Goal: Task Accomplishment & Management: Use online tool/utility

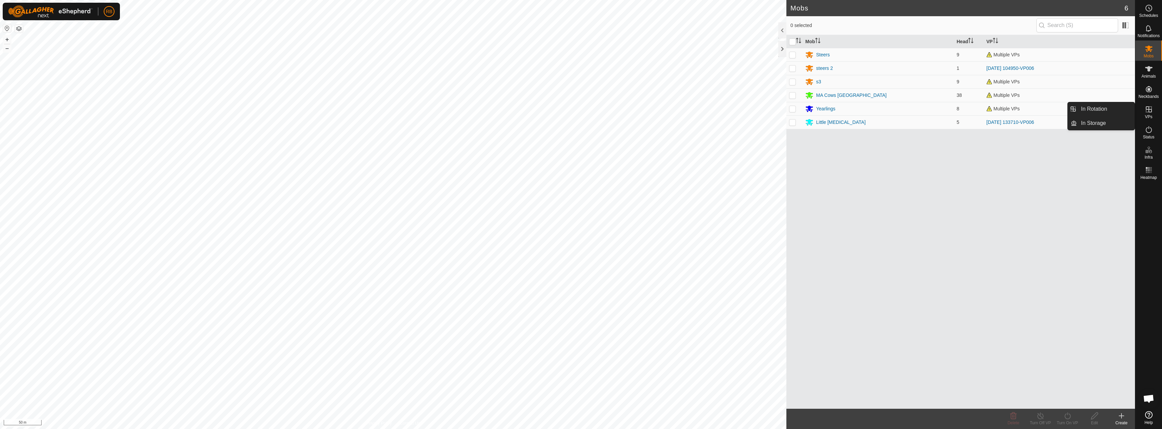
click at [1148, 111] on icon at bounding box center [1148, 109] width 6 height 6
click at [1104, 108] on link "In Rotation" at bounding box center [1105, 109] width 58 height 14
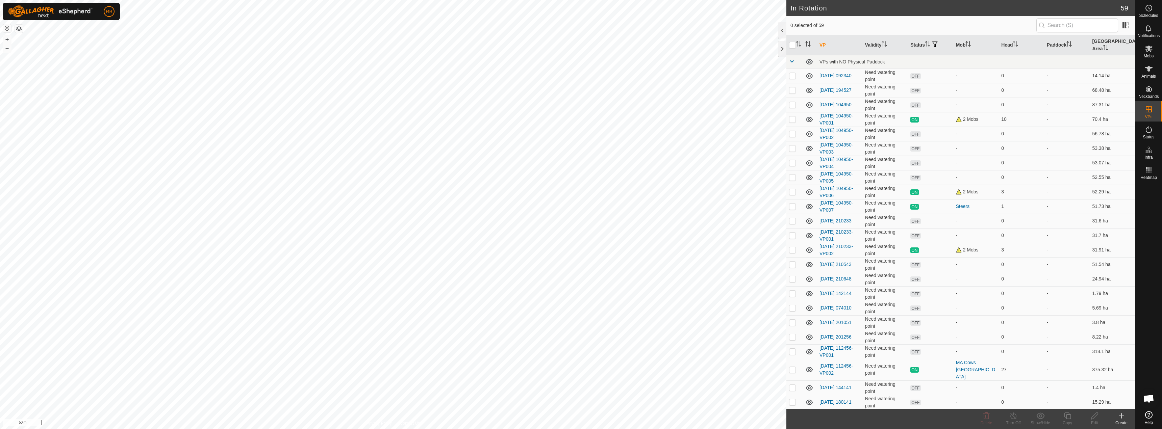
click at [1118, 420] on div "Create" at bounding box center [1120, 423] width 27 height 6
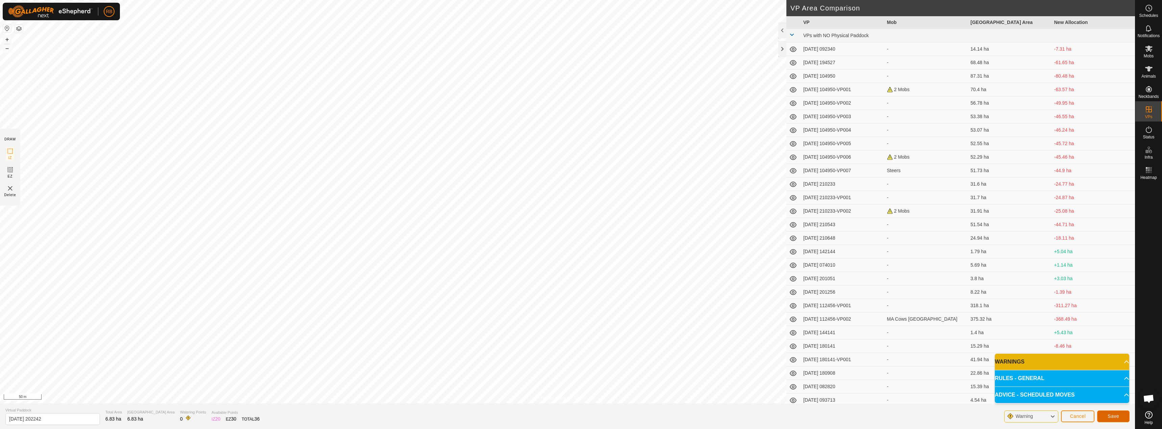
click at [1110, 417] on span "Save" at bounding box center [1112, 416] width 11 height 5
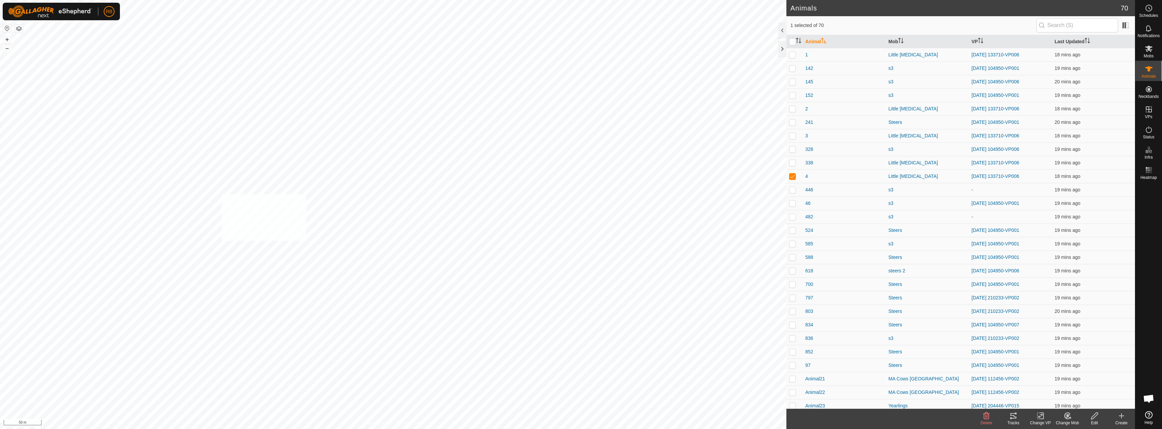
checkbox input "true"
click at [1039, 421] on div "Change VP" at bounding box center [1039, 423] width 27 height 6
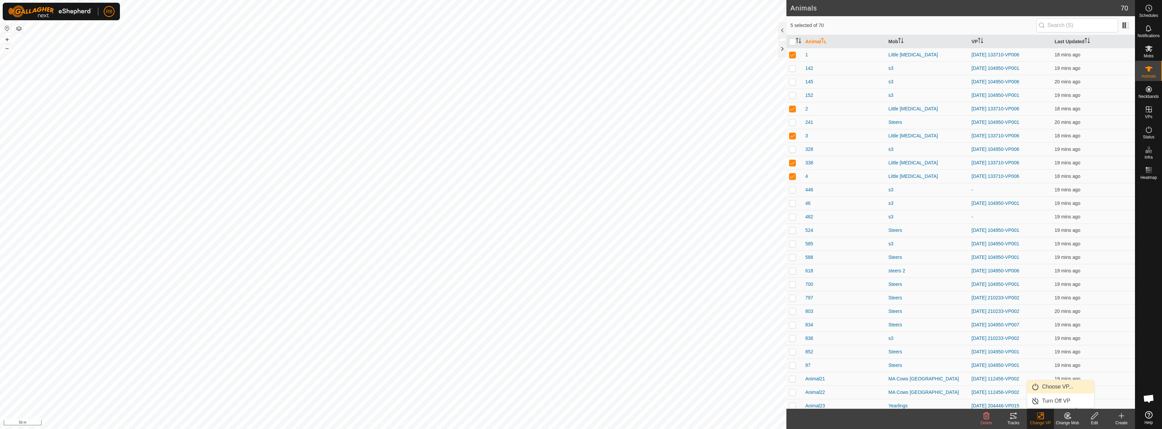
click at [1061, 387] on link "Choose VP..." at bounding box center [1060, 387] width 67 height 14
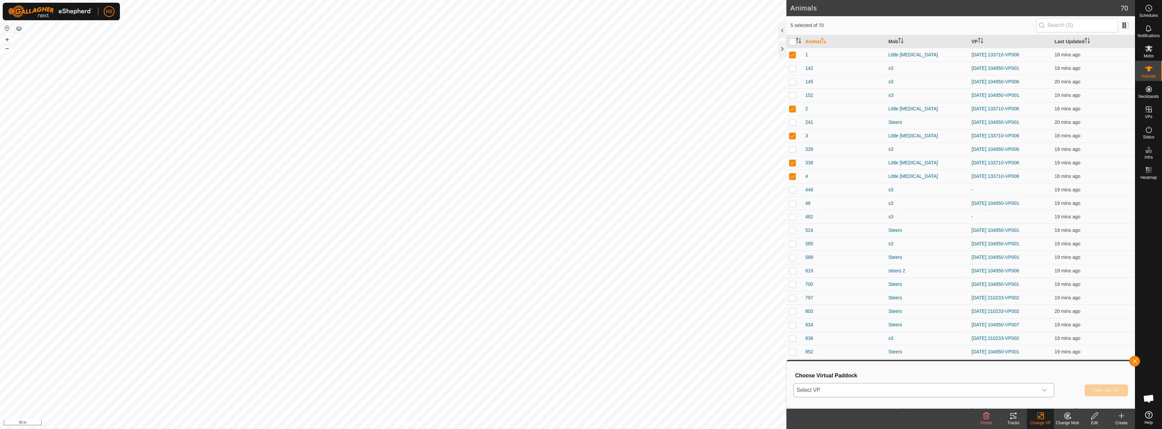
click at [946, 396] on span "Select VP" at bounding box center [915, 391] width 244 height 14
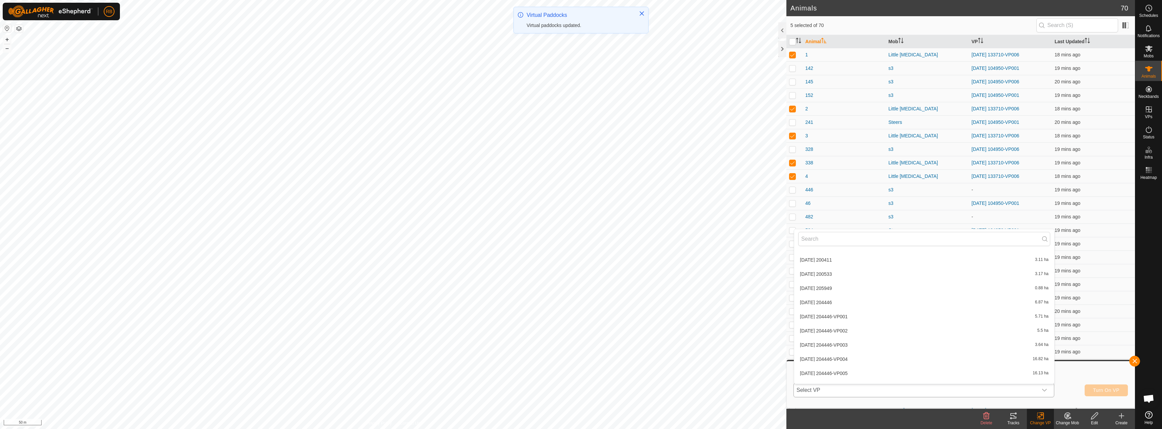
scroll to position [731, 0]
click at [834, 377] on li "[DATE] 202242 6.83 ha" at bounding box center [924, 377] width 260 height 14
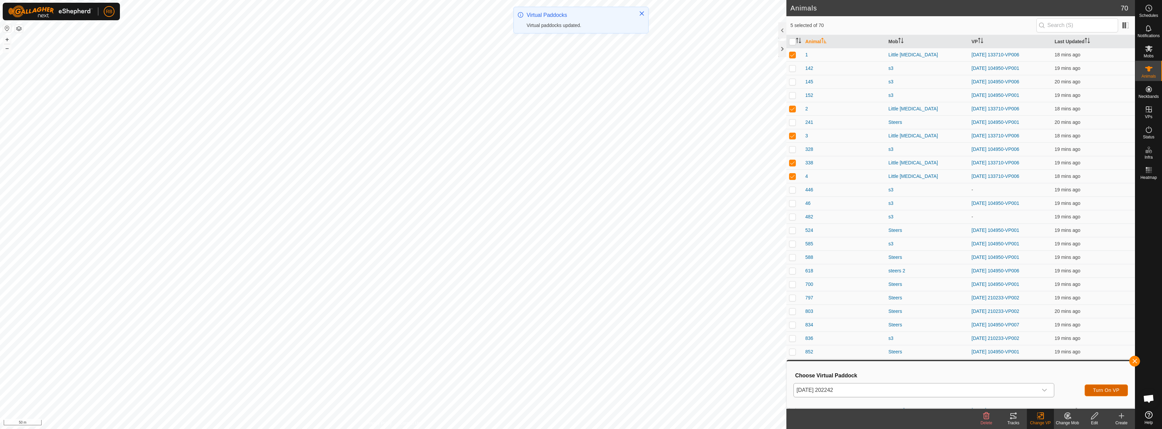
click at [1104, 393] on button "Turn On VP" at bounding box center [1105, 391] width 43 height 12
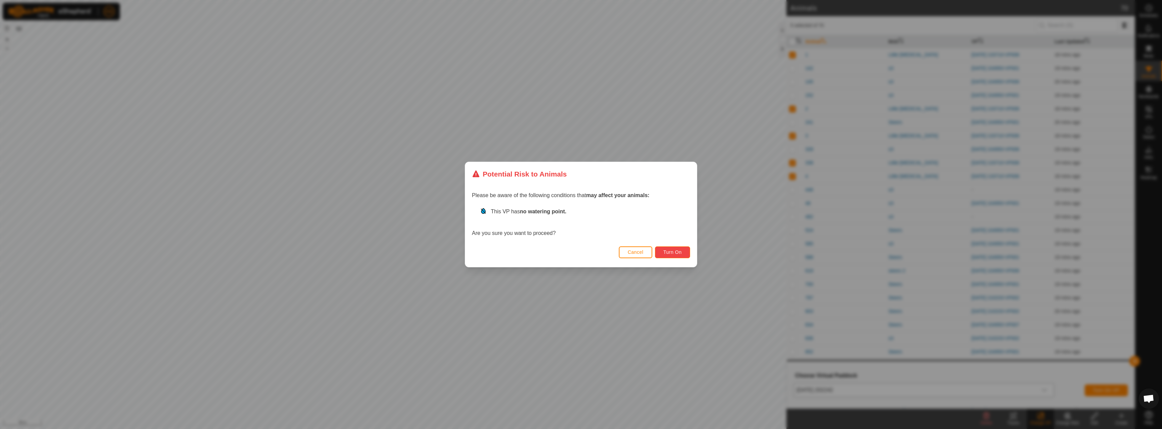
click at [660, 249] on button "Turn On" at bounding box center [672, 252] width 35 height 12
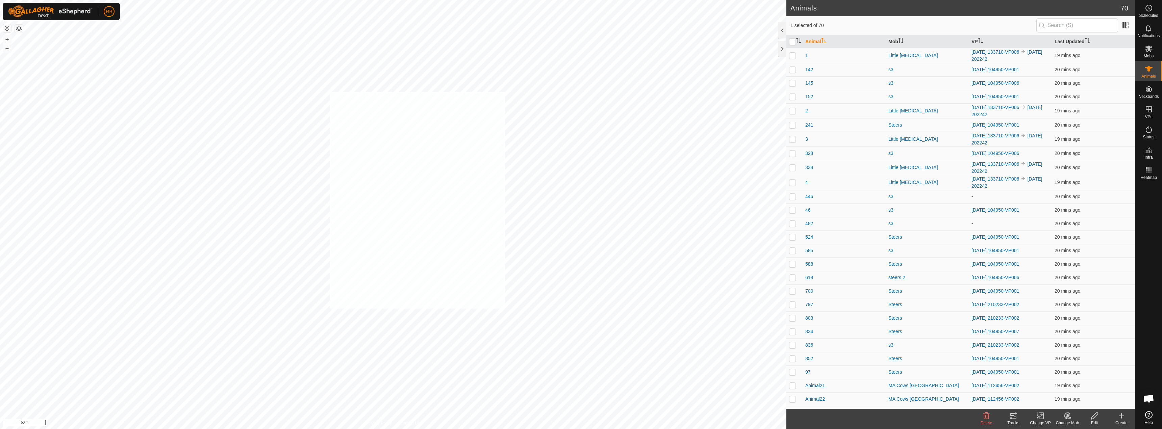
checkbox input "true"
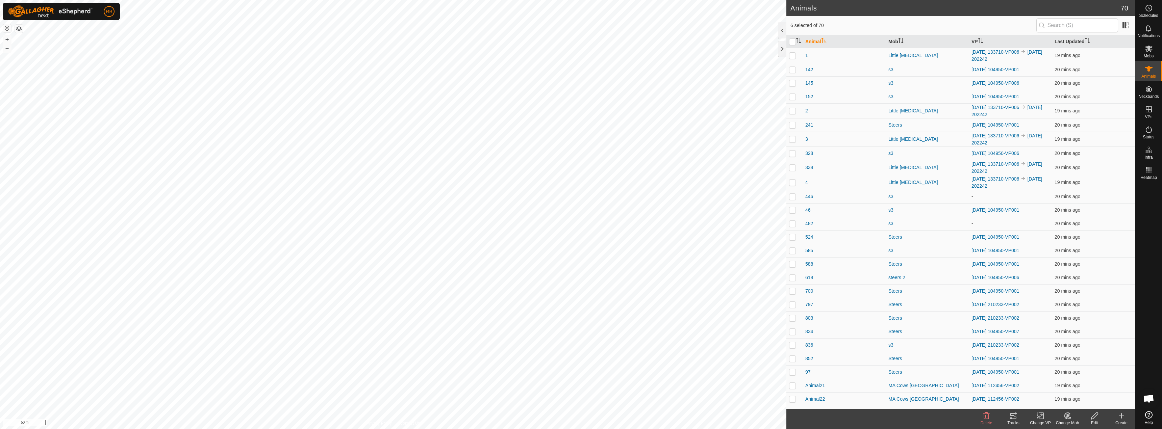
click at [1013, 420] on icon at bounding box center [1013, 416] width 8 height 8
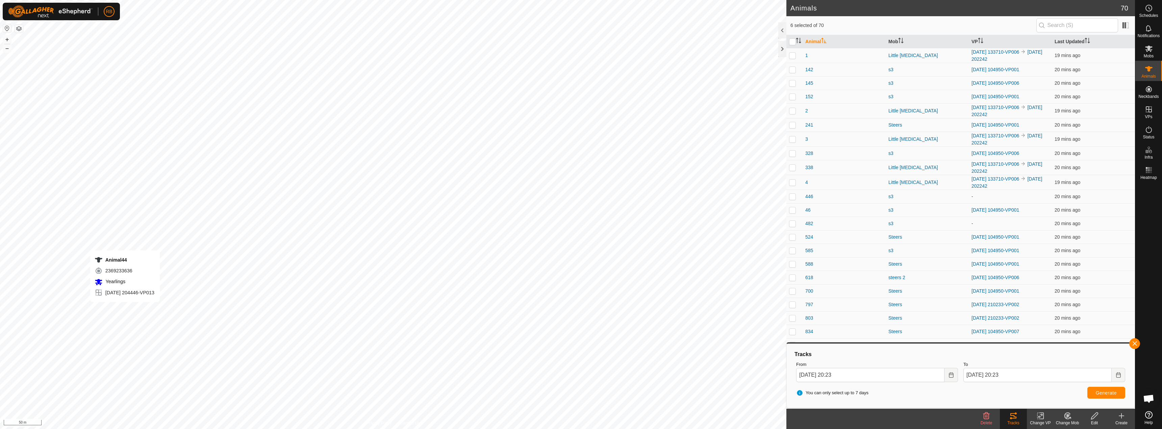
checkbox input "false"
checkbox input "true"
checkbox input "false"
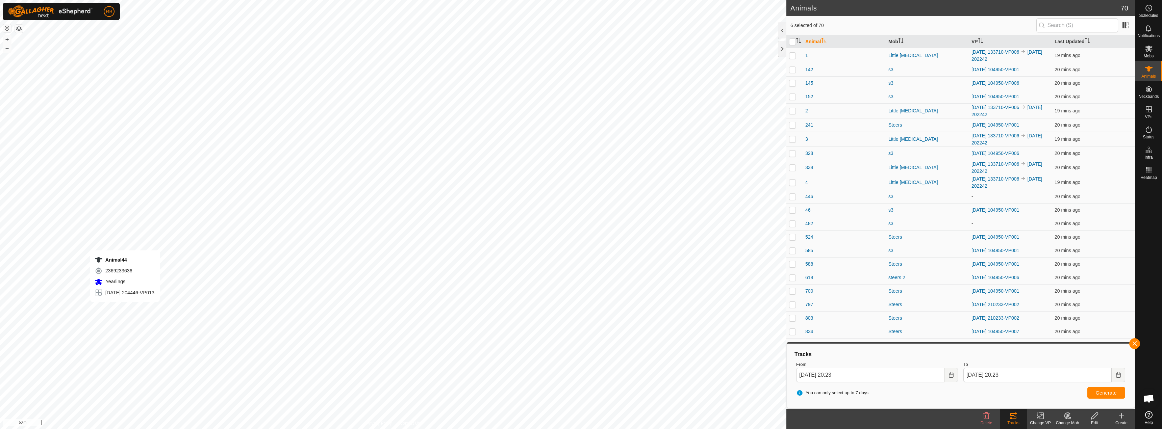
checkbox input "false"
click at [1045, 418] on change-vp-svg-icon at bounding box center [1039, 416] width 27 height 8
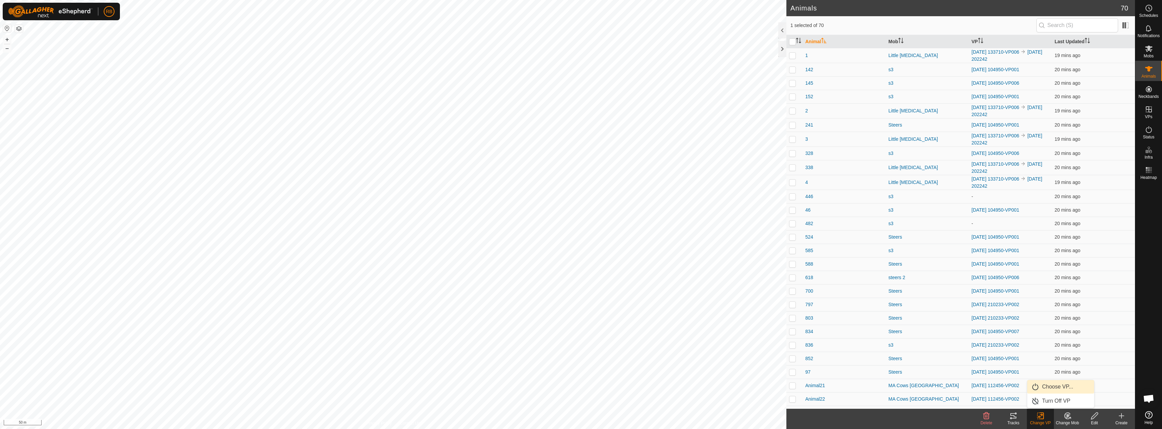
click at [1061, 384] on link "Choose VP..." at bounding box center [1060, 387] width 67 height 14
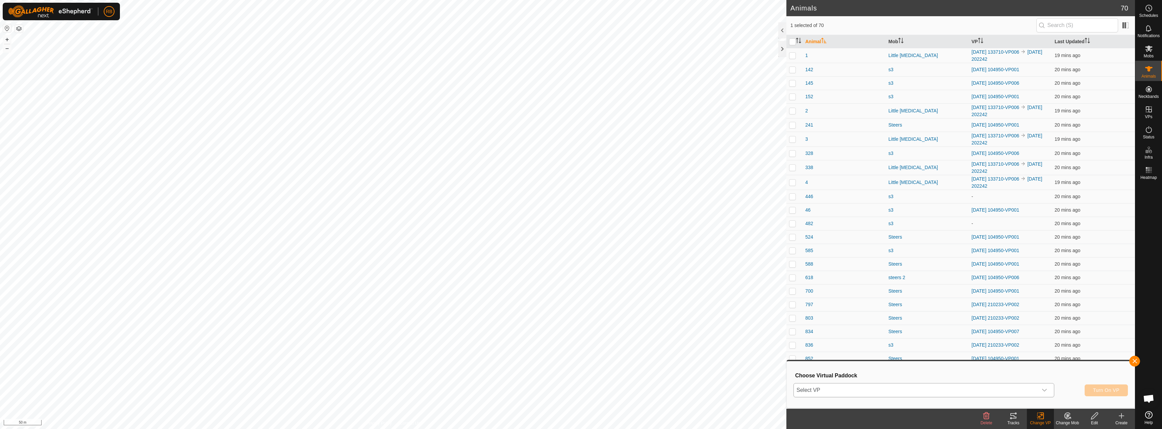
click at [1042, 391] on icon "dropdown trigger" at bounding box center [1043, 390] width 5 height 5
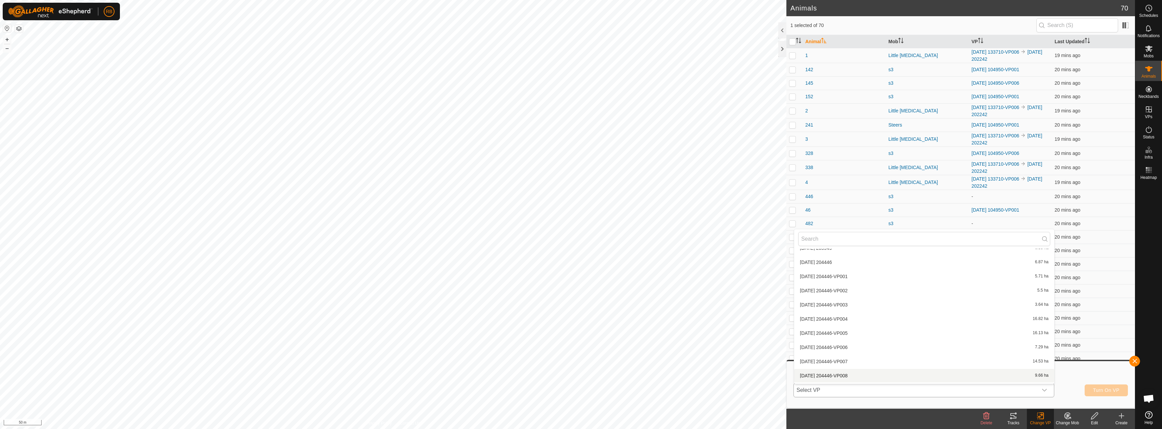
scroll to position [683, 0]
click at [861, 322] on li "[DATE] 204446-VP014 22.54 ha" at bounding box center [924, 326] width 260 height 14
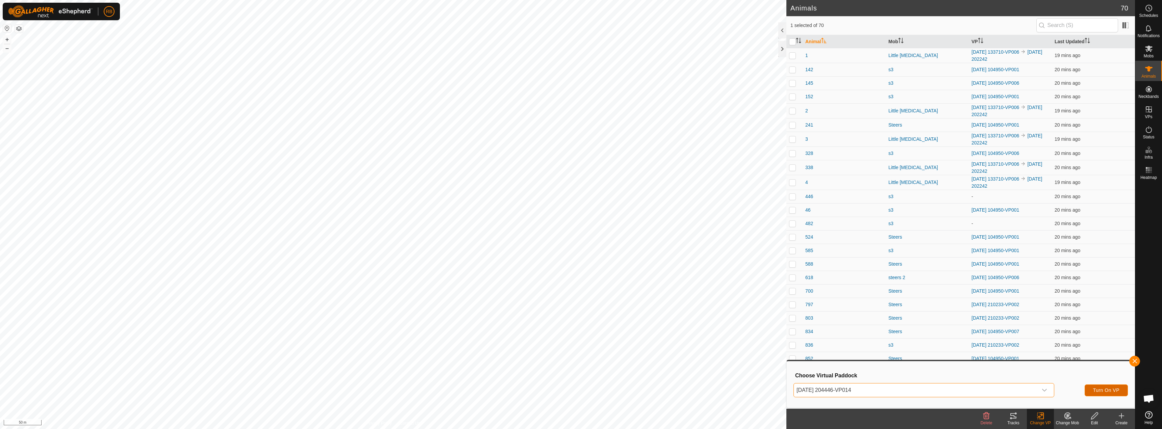
click at [1112, 390] on span "Turn On VP" at bounding box center [1106, 390] width 26 height 5
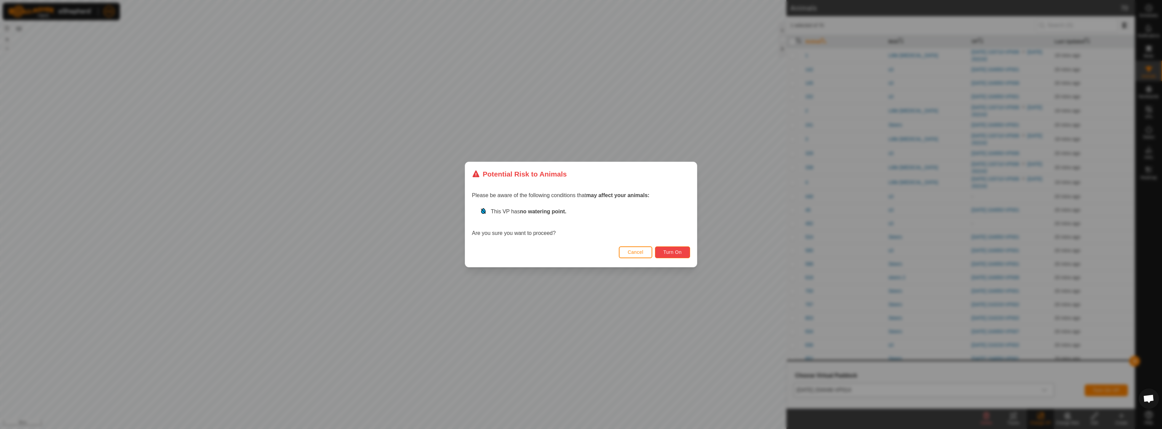
click at [678, 254] on span "Turn On" at bounding box center [672, 252] width 18 height 5
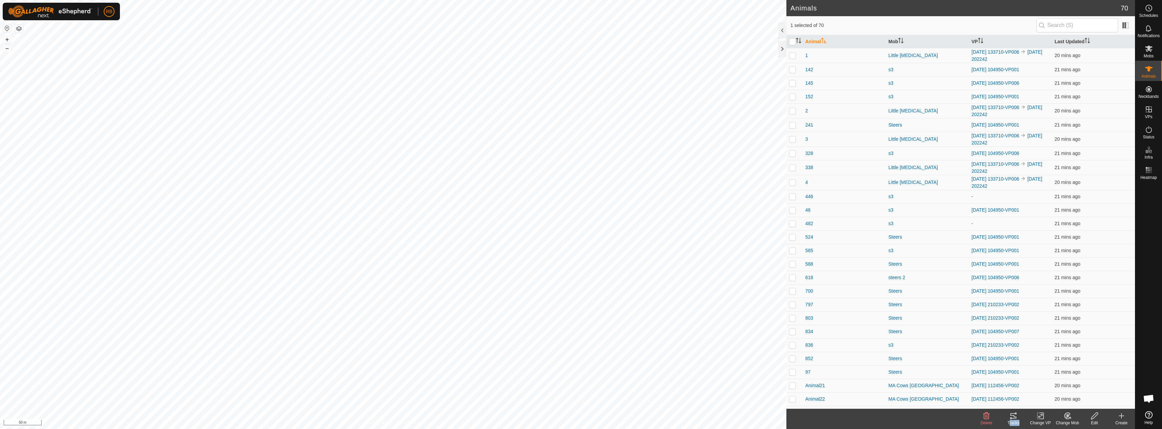
click at [1017, 419] on div "Tracks" at bounding box center [1012, 419] width 27 height 20
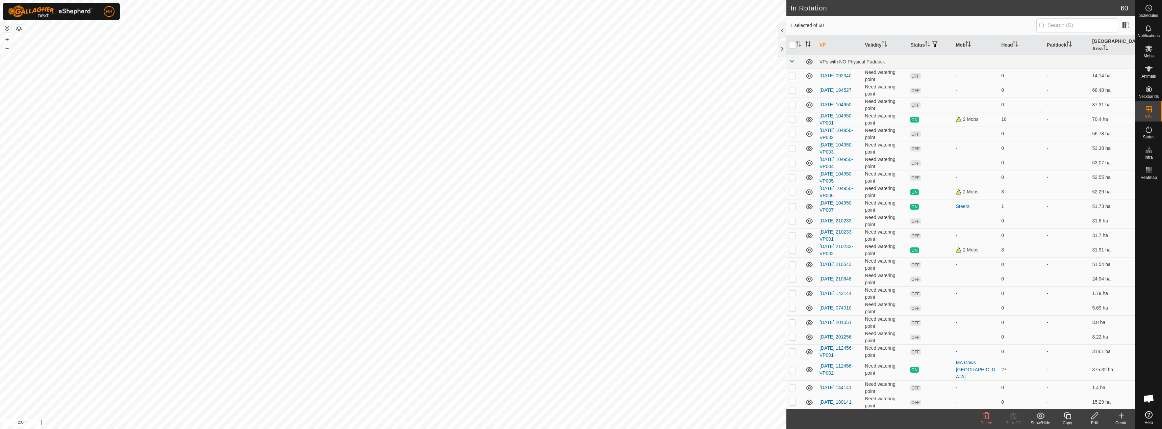
checkbox input "false"
checkbox input "true"
click at [1147, 33] on es-notification-svg-icon at bounding box center [1148, 28] width 12 height 11
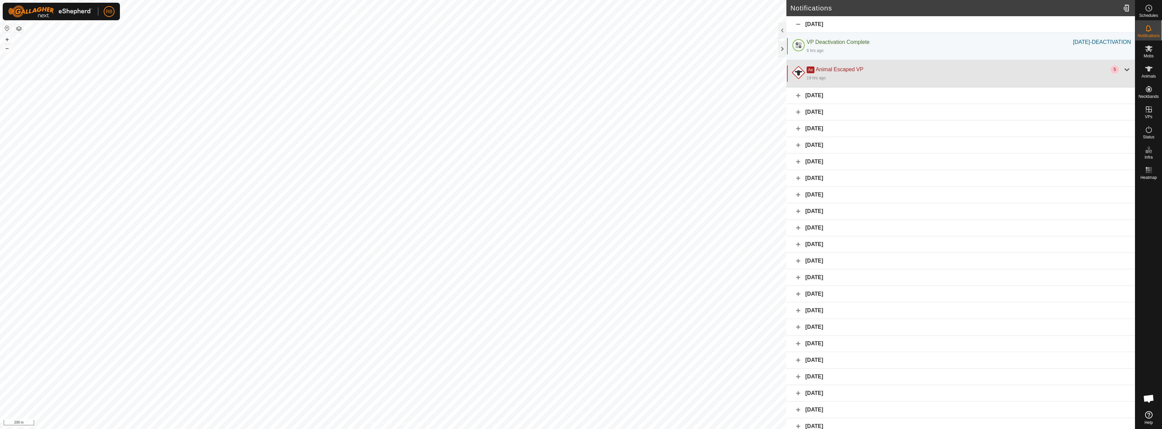
click at [1042, 73] on div "Ae Animal Escaped VP" at bounding box center [958, 70] width 304 height 8
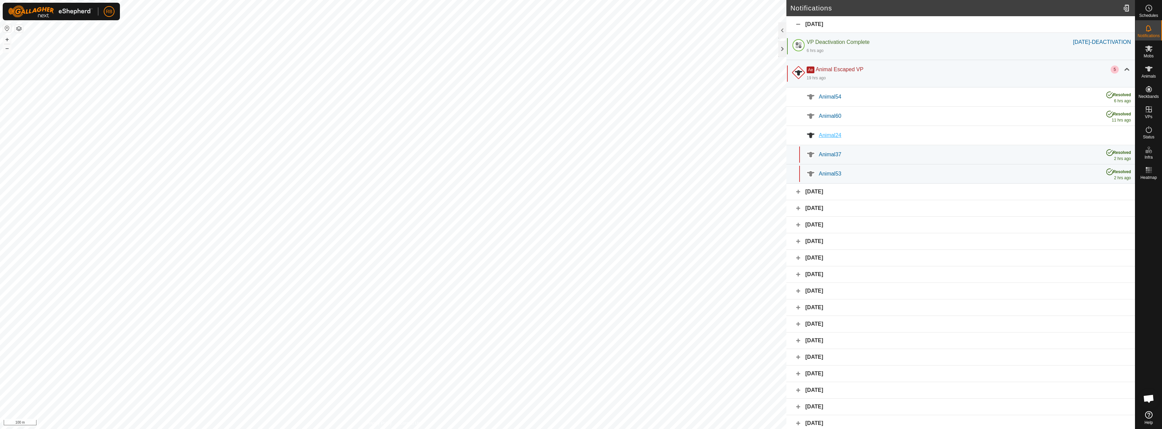
click at [878, 137] on div "Animal24" at bounding box center [974, 135] width 312 height 8
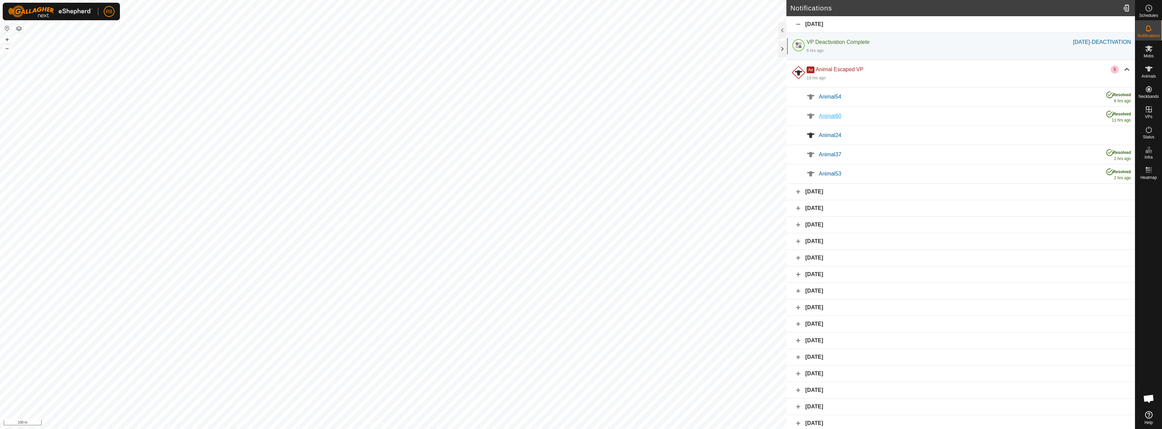
click at [903, 116] on div "Animal60" at bounding box center [958, 116] width 281 height 8
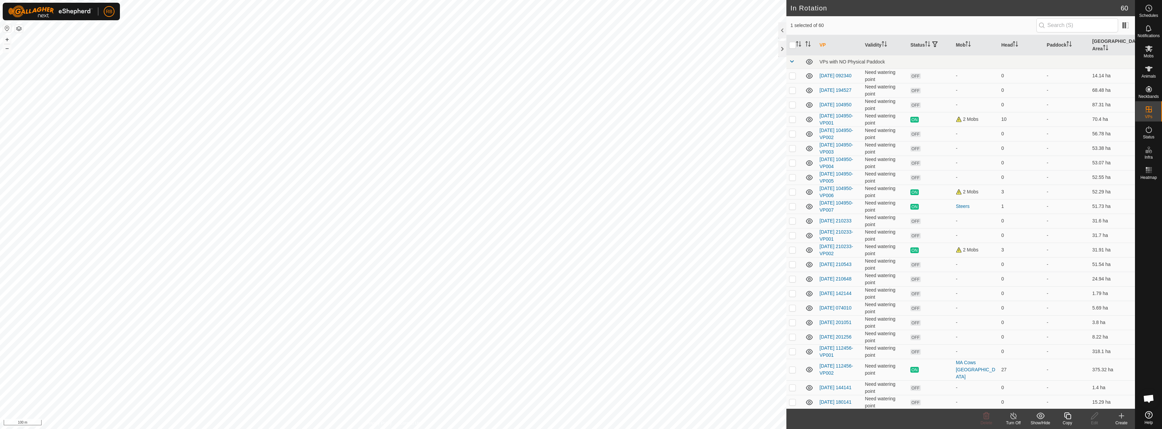
click at [1067, 419] on icon at bounding box center [1067, 416] width 7 height 7
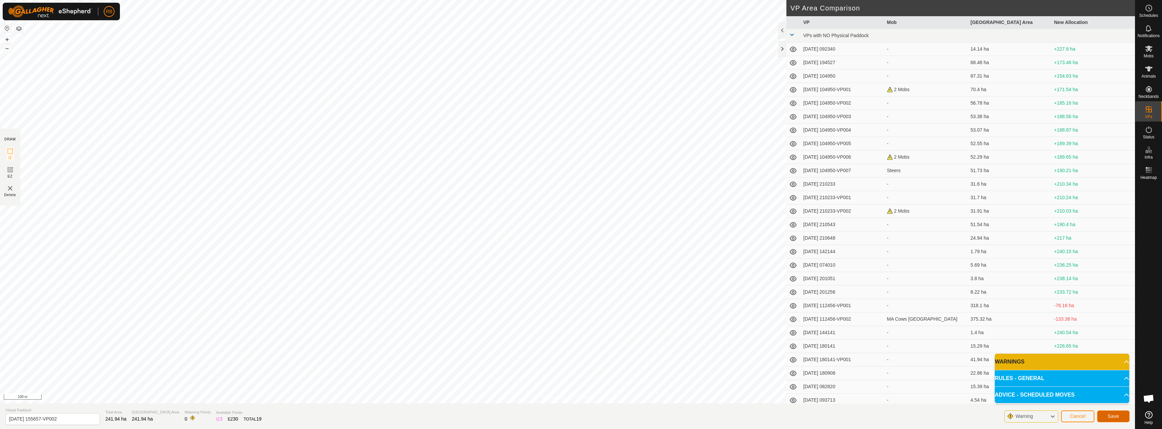
click at [1116, 417] on span "Save" at bounding box center [1112, 416] width 11 height 5
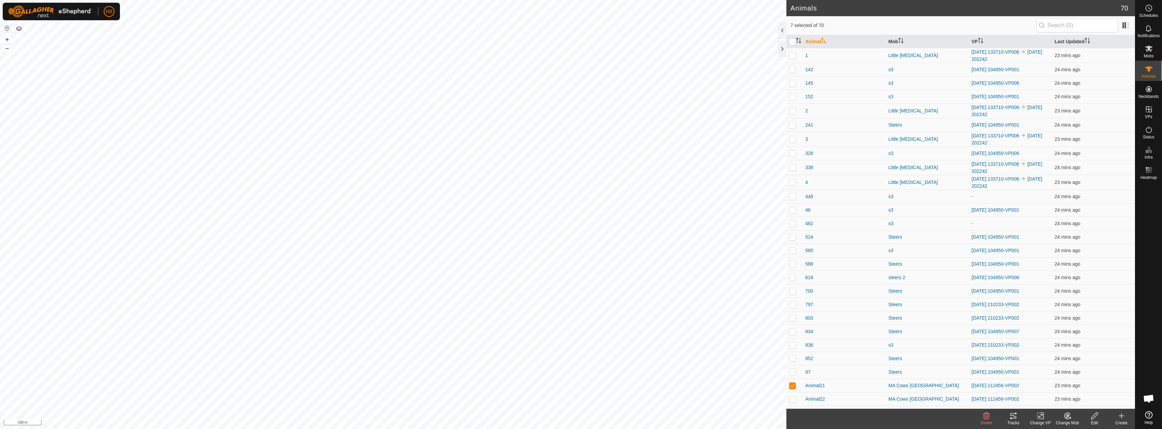
click at [1041, 417] on icon at bounding box center [1040, 416] width 8 height 8
click at [1059, 386] on link "Choose VP..." at bounding box center [1060, 387] width 67 height 14
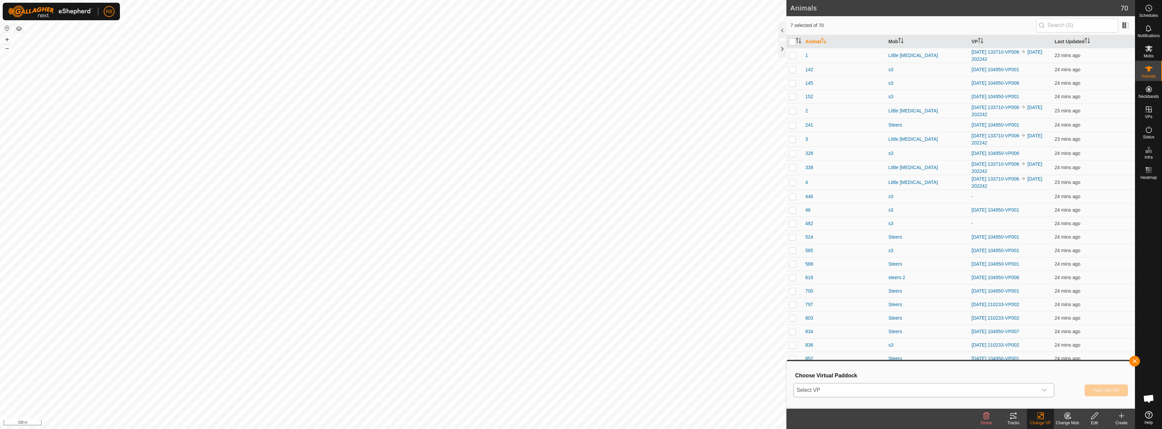
click at [872, 394] on span "Select VP" at bounding box center [915, 391] width 244 height 14
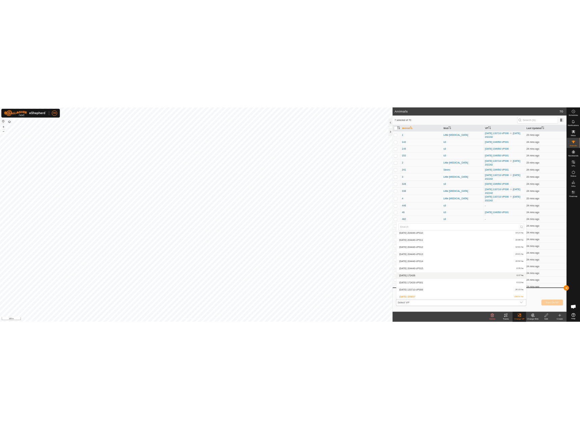
scroll to position [745, 0]
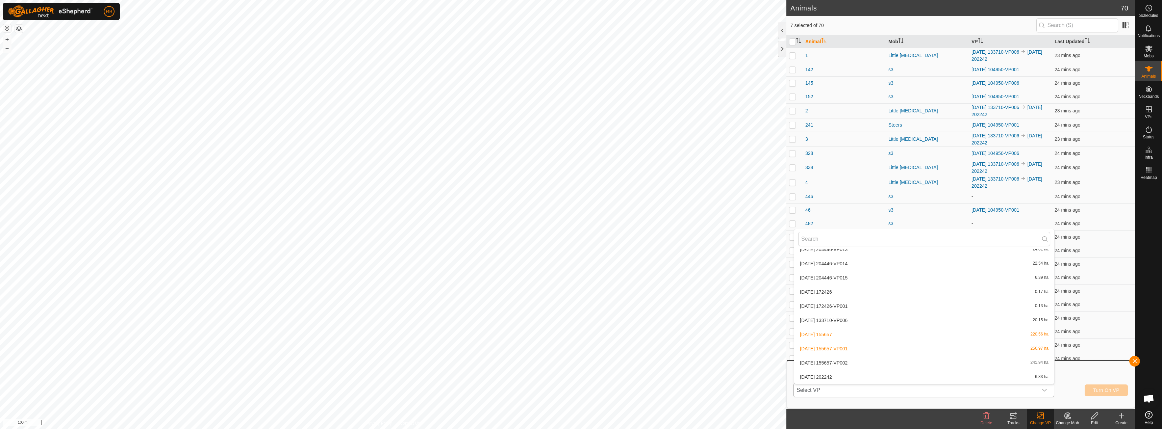
click at [846, 363] on li "[DATE] 155657-VP002 241.94 ha" at bounding box center [924, 363] width 260 height 14
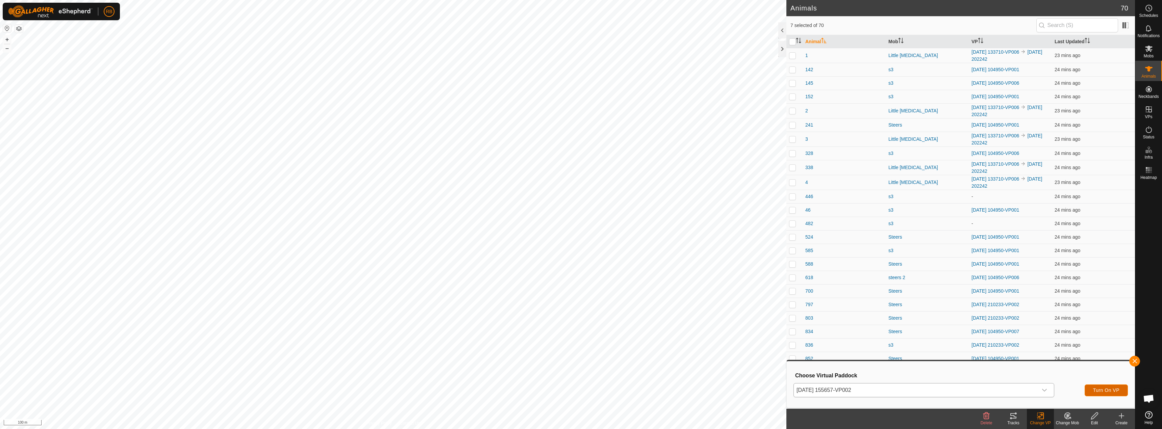
click at [1111, 394] on button "Turn On VP" at bounding box center [1105, 391] width 43 height 12
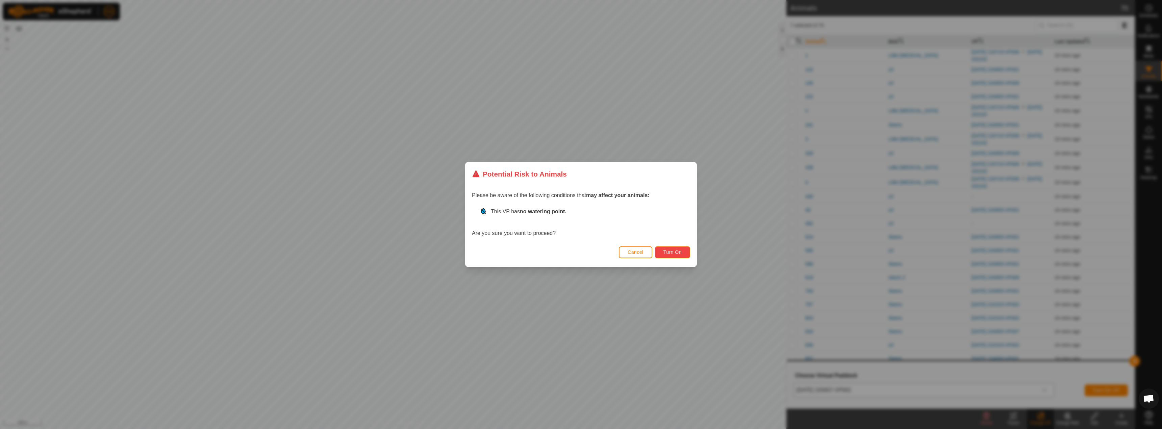
click at [678, 253] on span "Turn On" at bounding box center [672, 252] width 18 height 5
